Goal: Find specific page/section: Find specific page/section

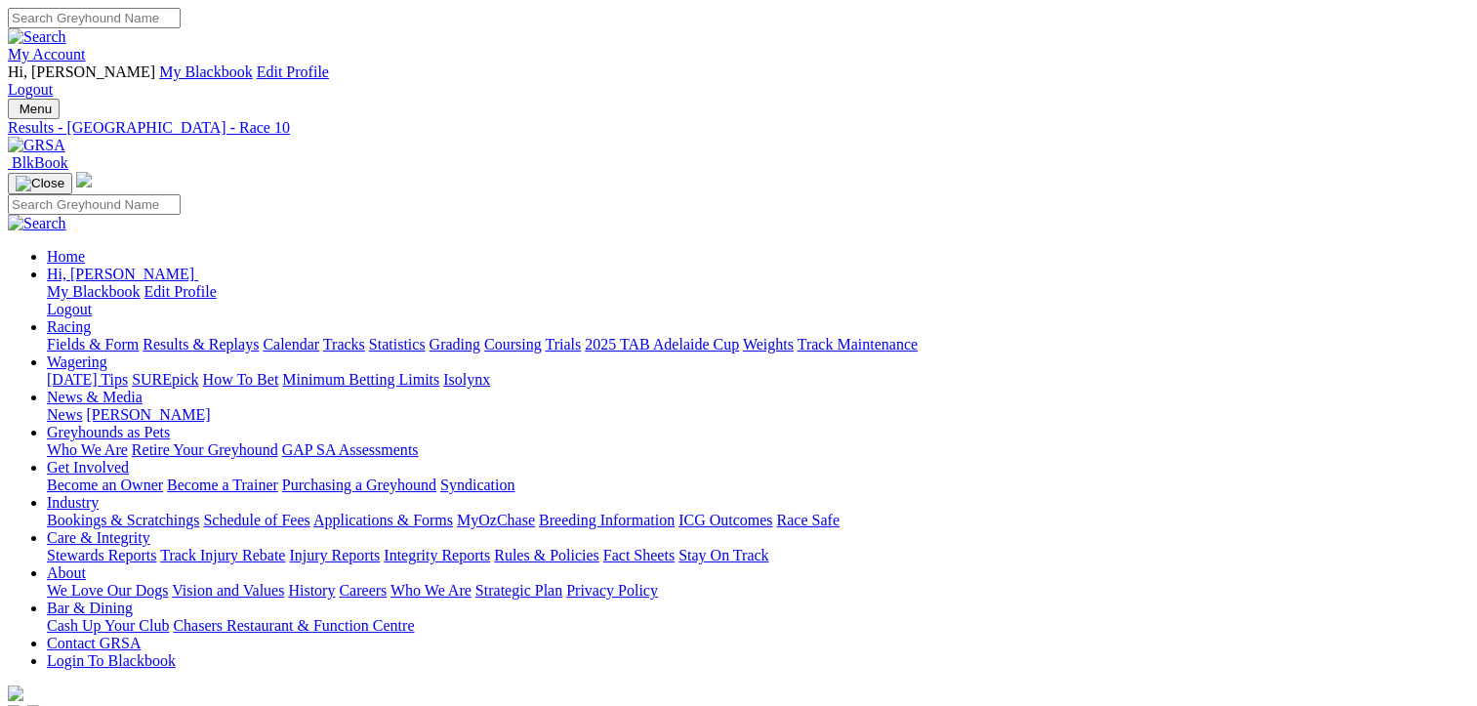
click at [71, 336] on link "Fields & Form" at bounding box center [93, 344] width 92 height 17
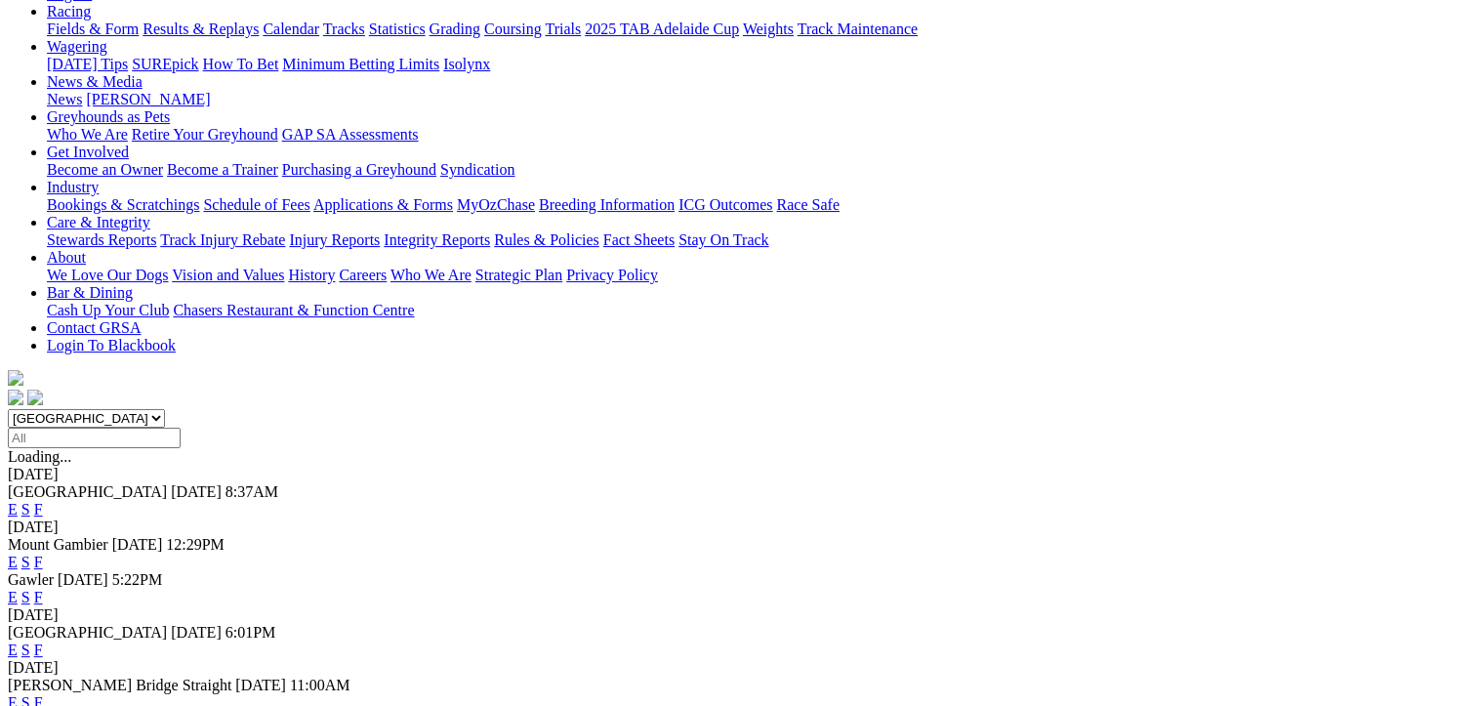
scroll to position [195, 0]
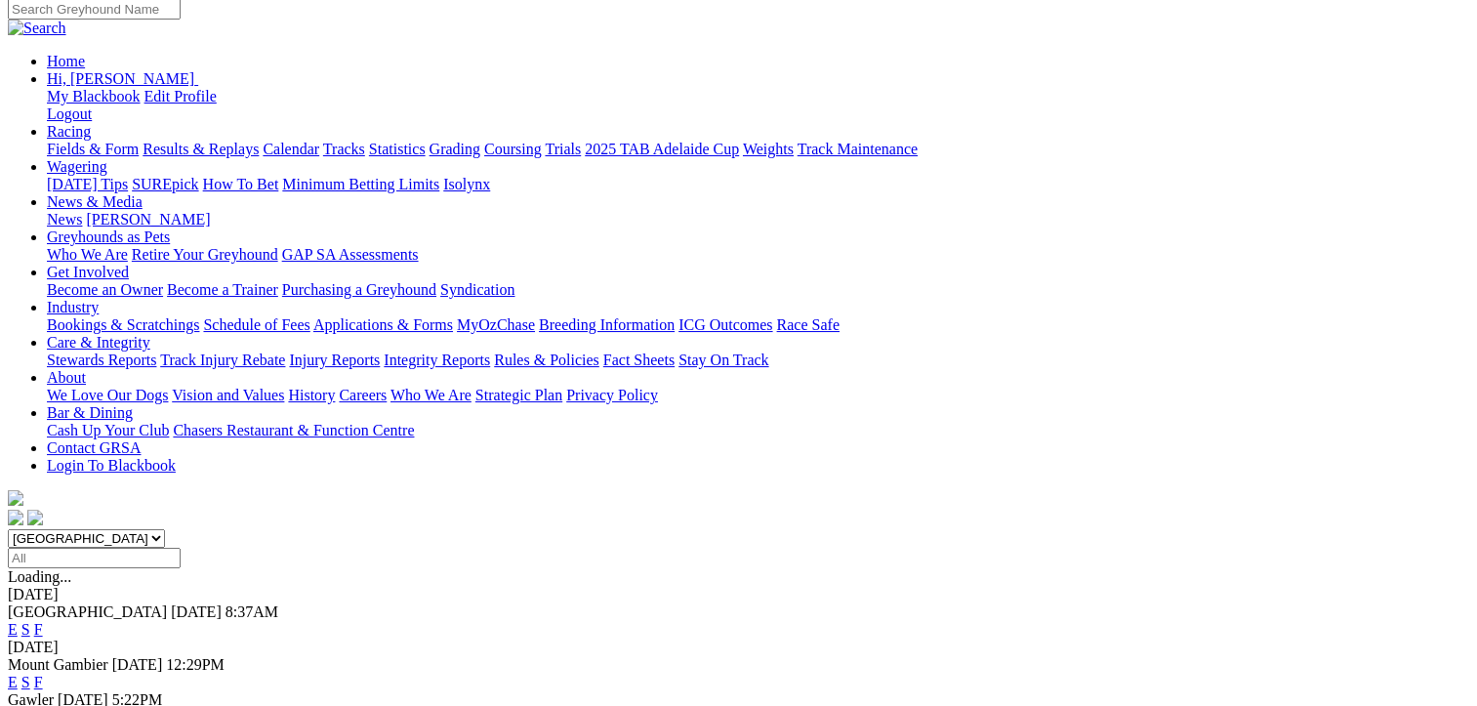
click at [43, 705] on link "F" at bounding box center [38, 717] width 9 height 17
